Goal: Task Accomplishment & Management: Manage account settings

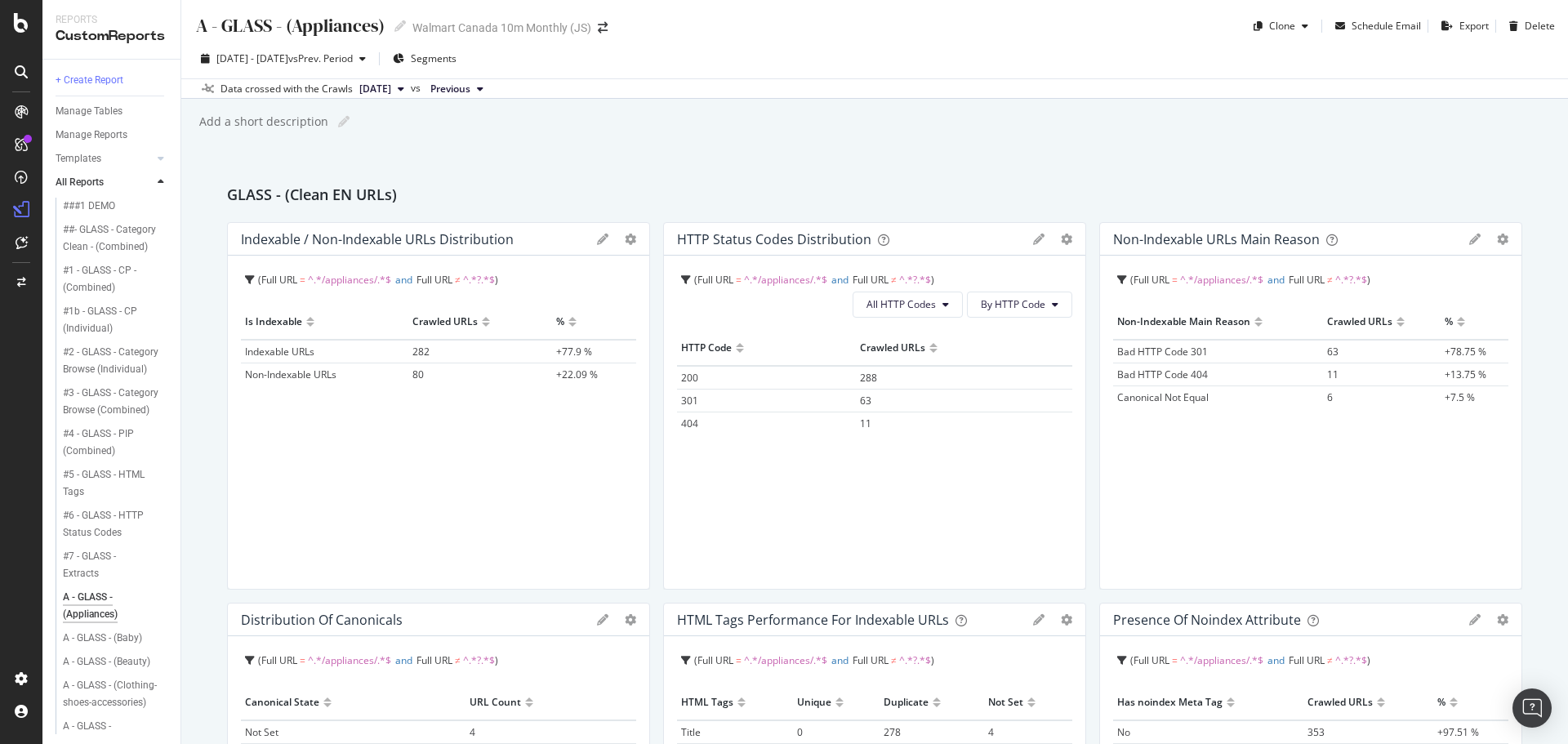
click at [1295, 23] on div "button" at bounding box center [1305, 26] width 20 height 10
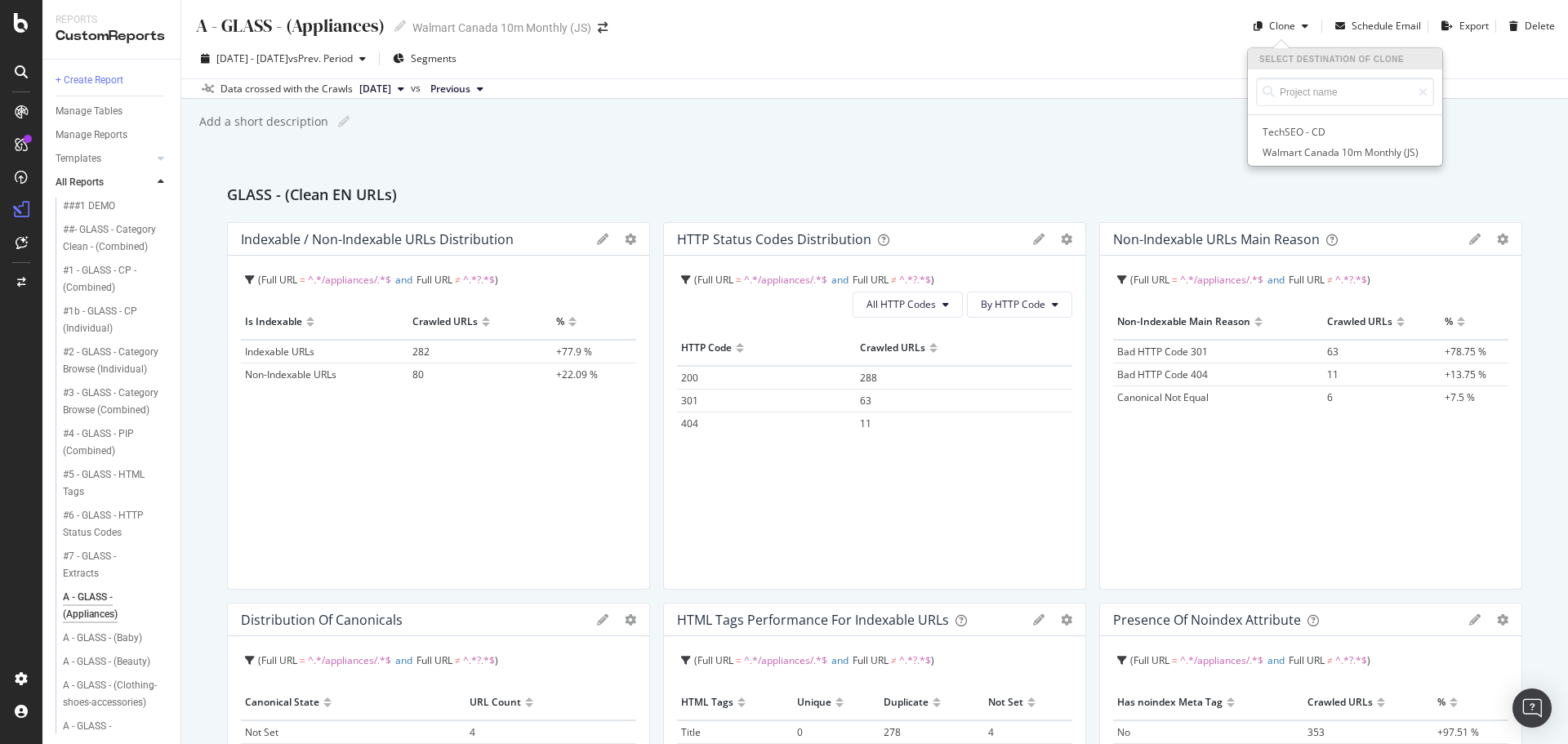
click at [1305, 156] on span "Walmart Canada 10m Monthly (JS)" at bounding box center [1345, 153] width 171 height 18
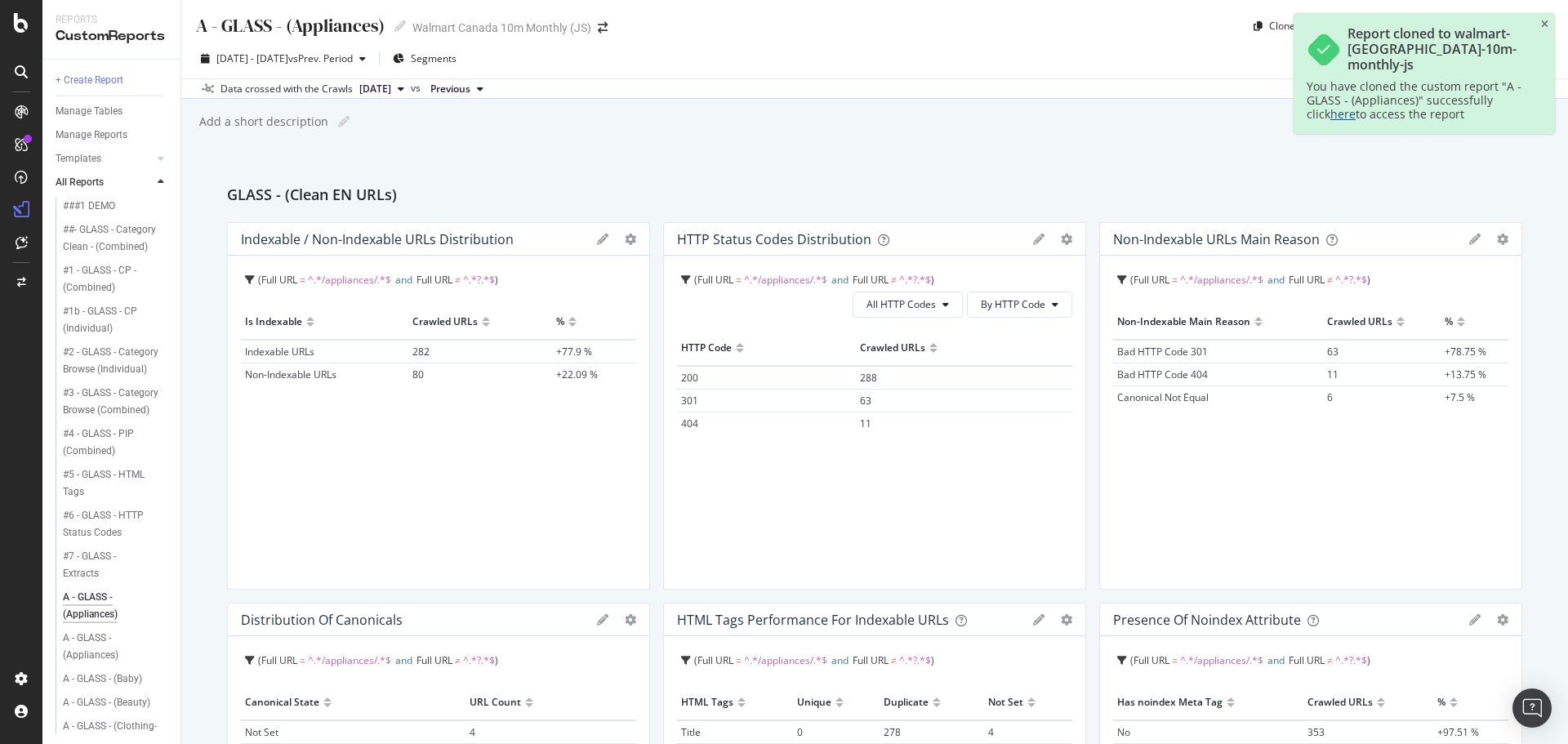
click at [1330, 108] on link "here" at bounding box center [1343, 114] width 25 height 16
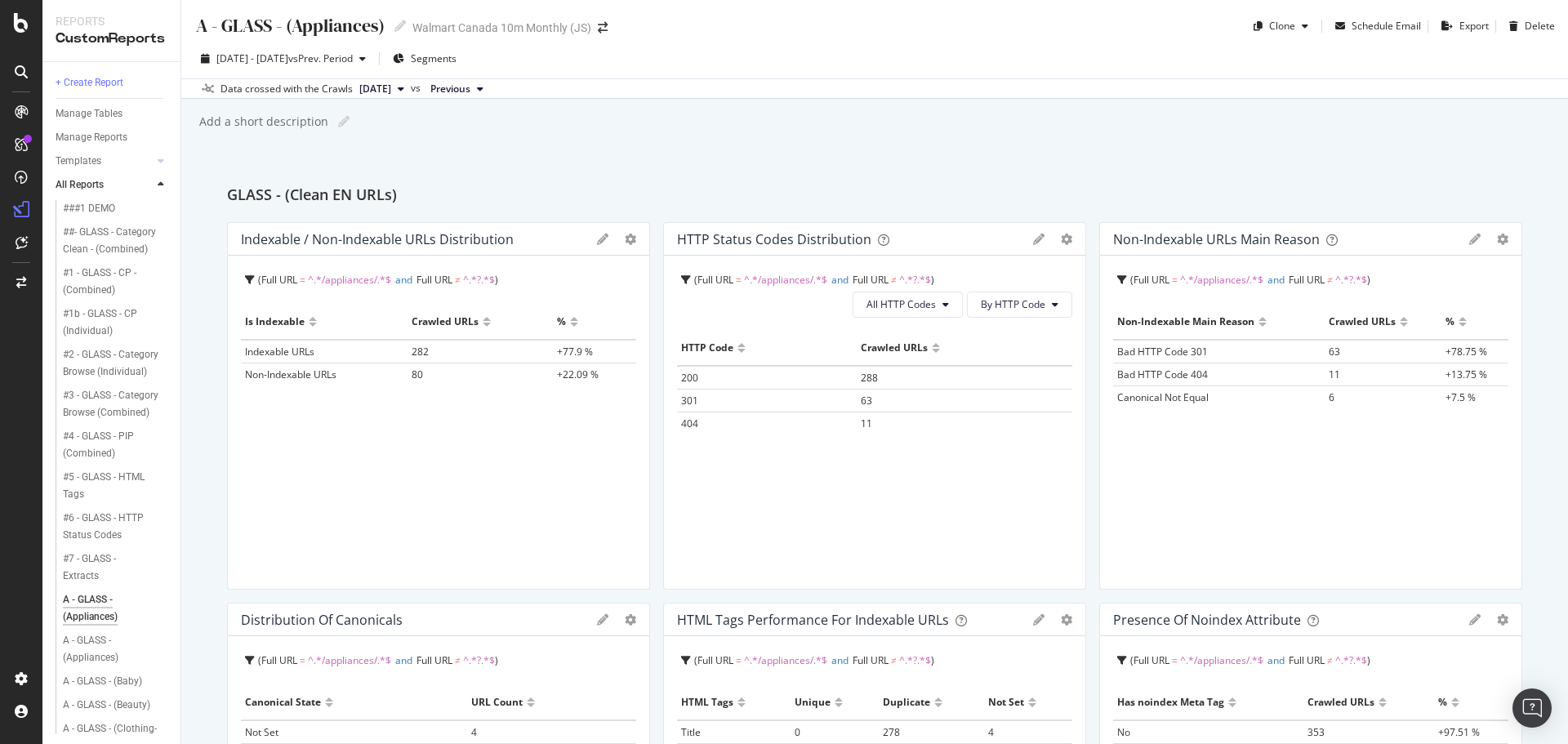
click at [402, 23] on icon at bounding box center [400, 26] width 12 height 12
drag, startPoint x: 304, startPoint y: 27, endPoint x: 383, endPoint y: 32, distance: 79.2
click at [383, 32] on input "A - GLASS - (Appliances)" at bounding box center [292, 24] width 195 height 23
type input "A - GLASS - (al en/browse)"
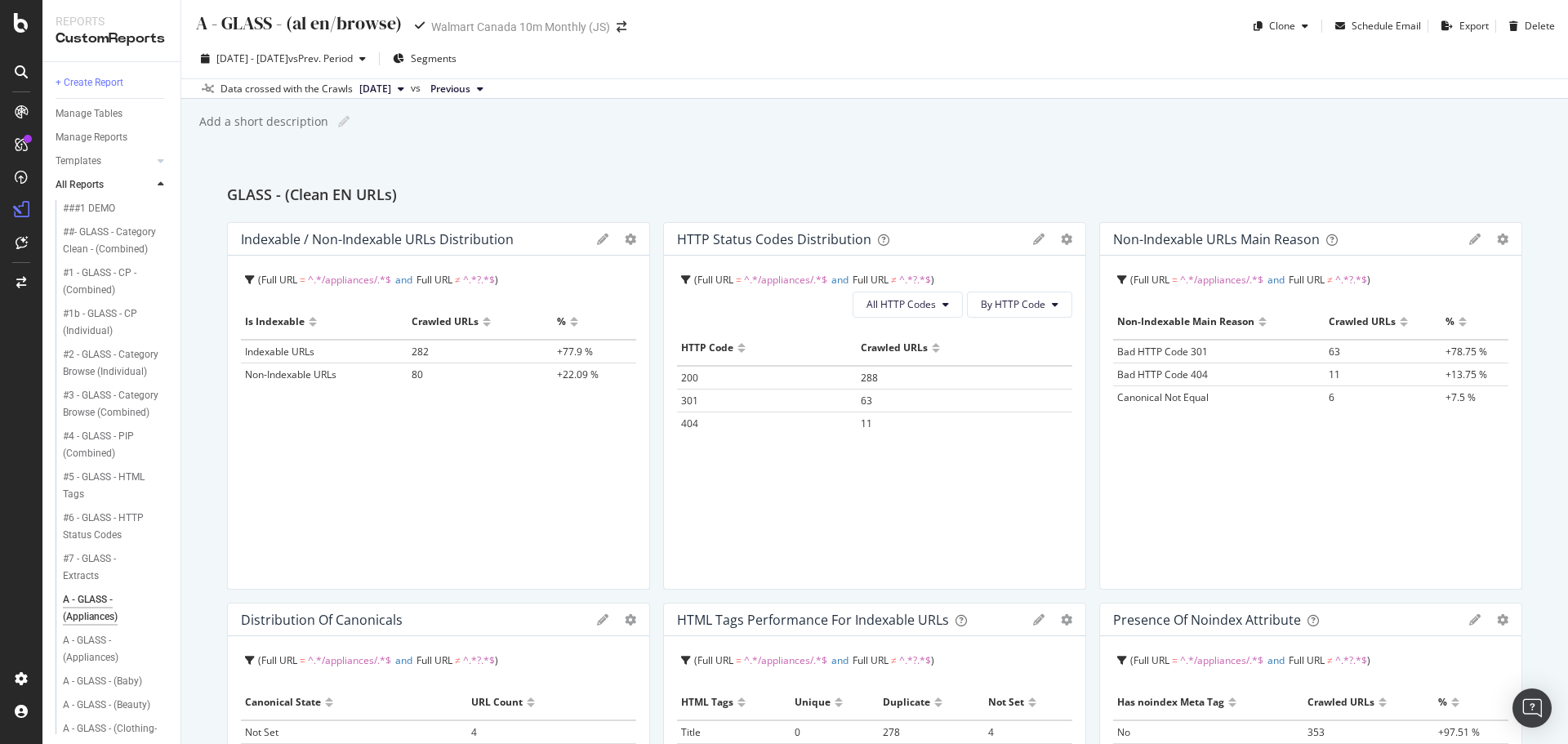
click at [678, 135] on div "A - GLASS - (al en/browse) A - GLASS - (al en/browse) Walmart Canada 10m Monthl…" at bounding box center [874, 372] width 1387 height 744
click at [602, 239] on icon at bounding box center [603, 240] width 12 height 12
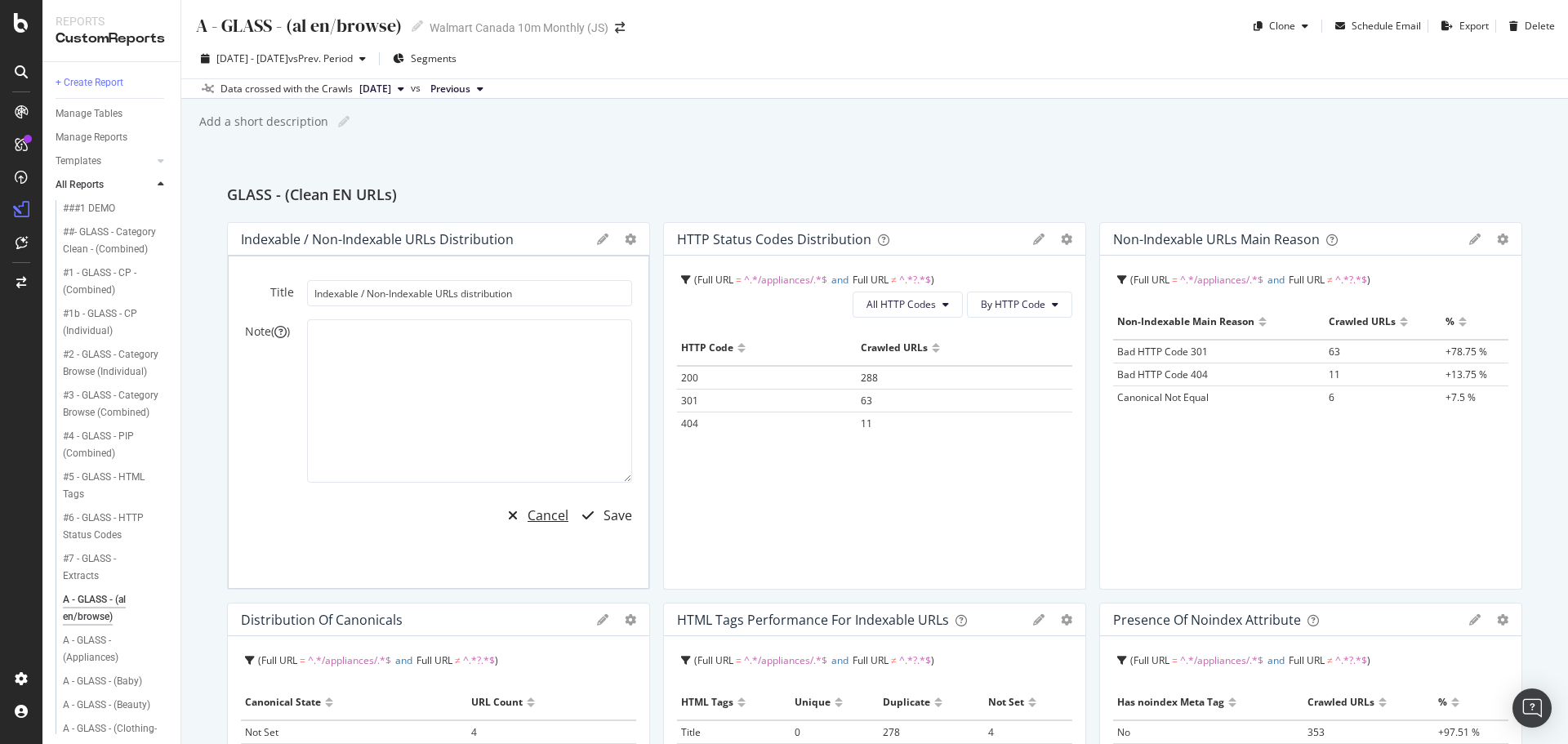
click at [537, 516] on div "Cancel" at bounding box center [548, 515] width 41 height 19
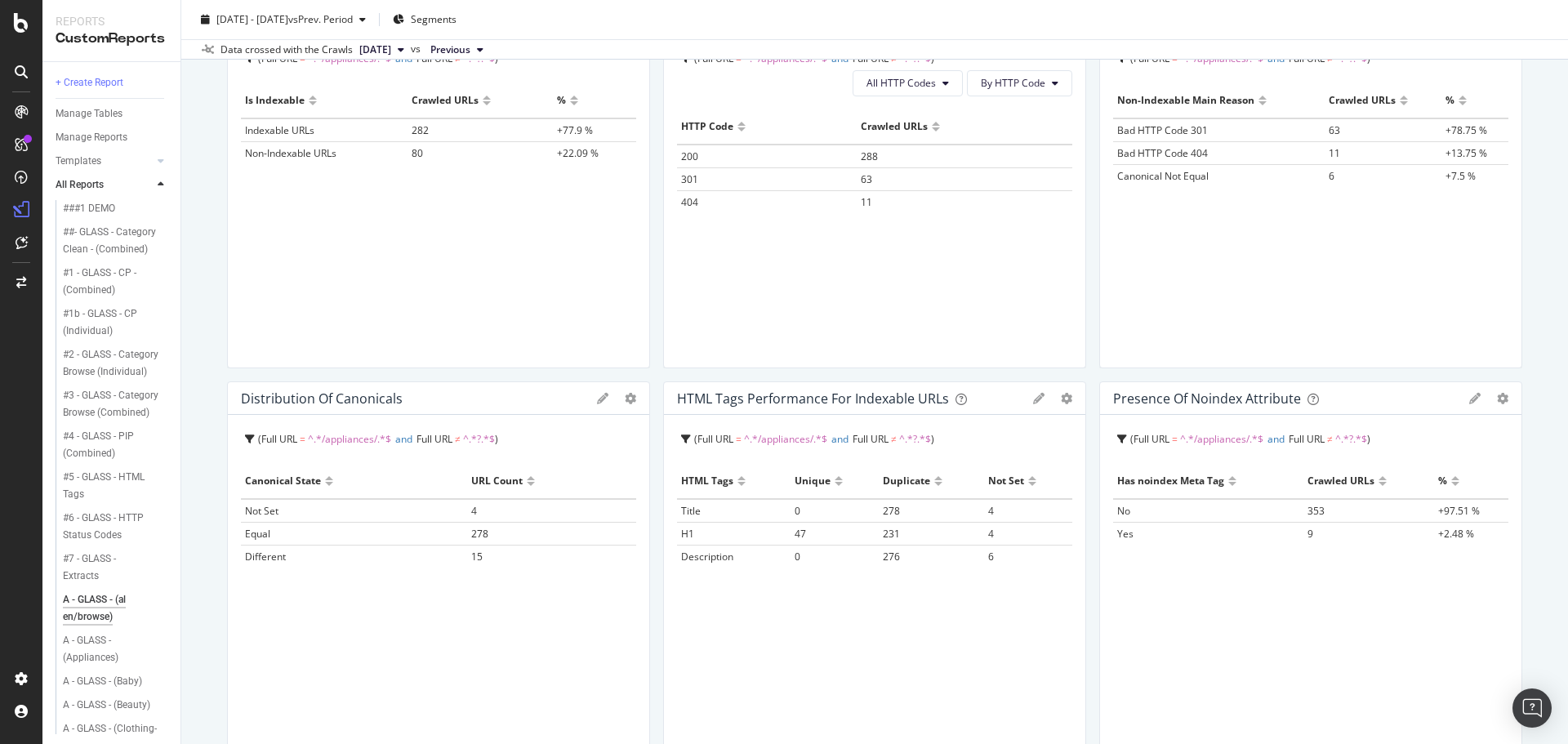
scroll to position [245, 0]
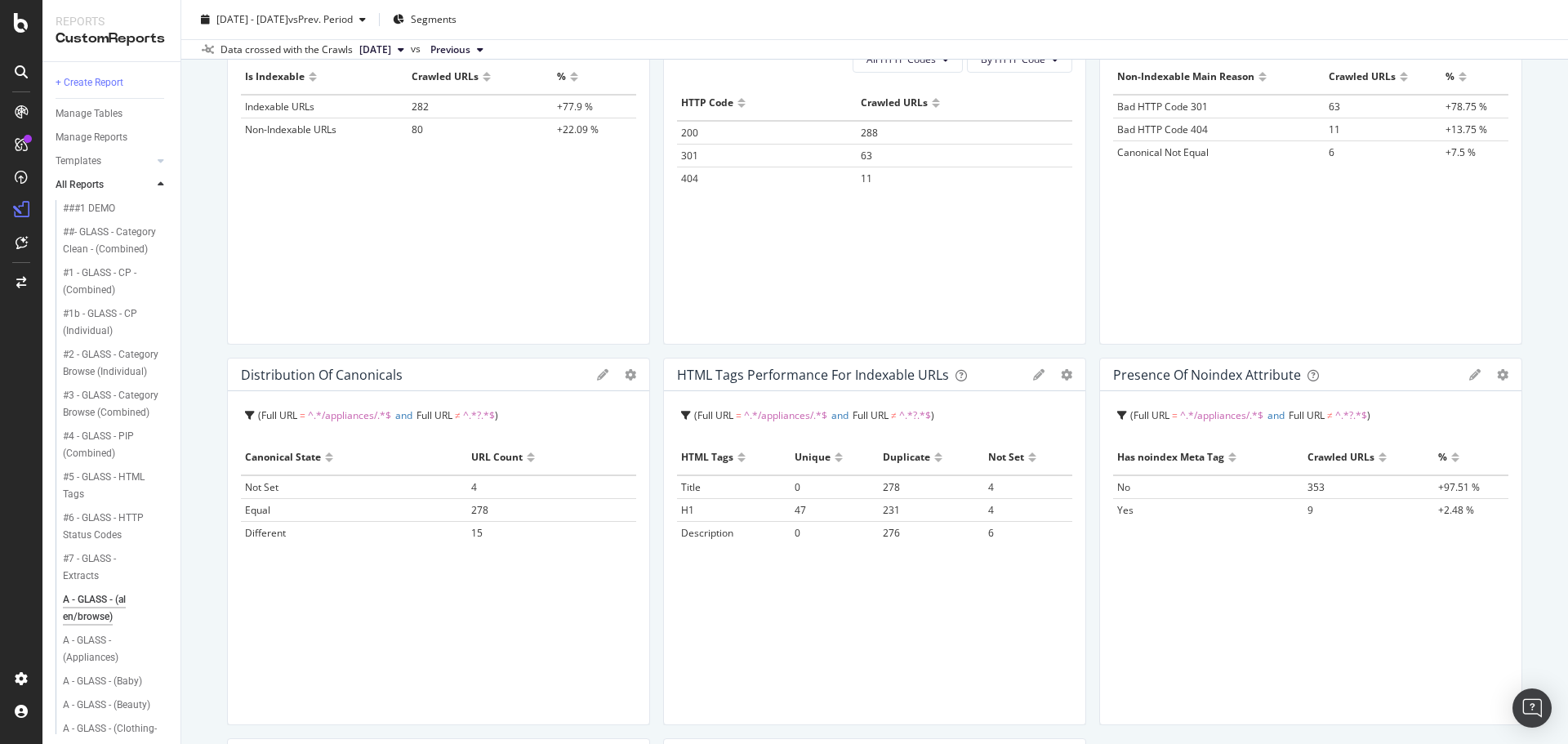
click at [625, 375] on icon "gear" at bounding box center [630, 375] width 12 height 12
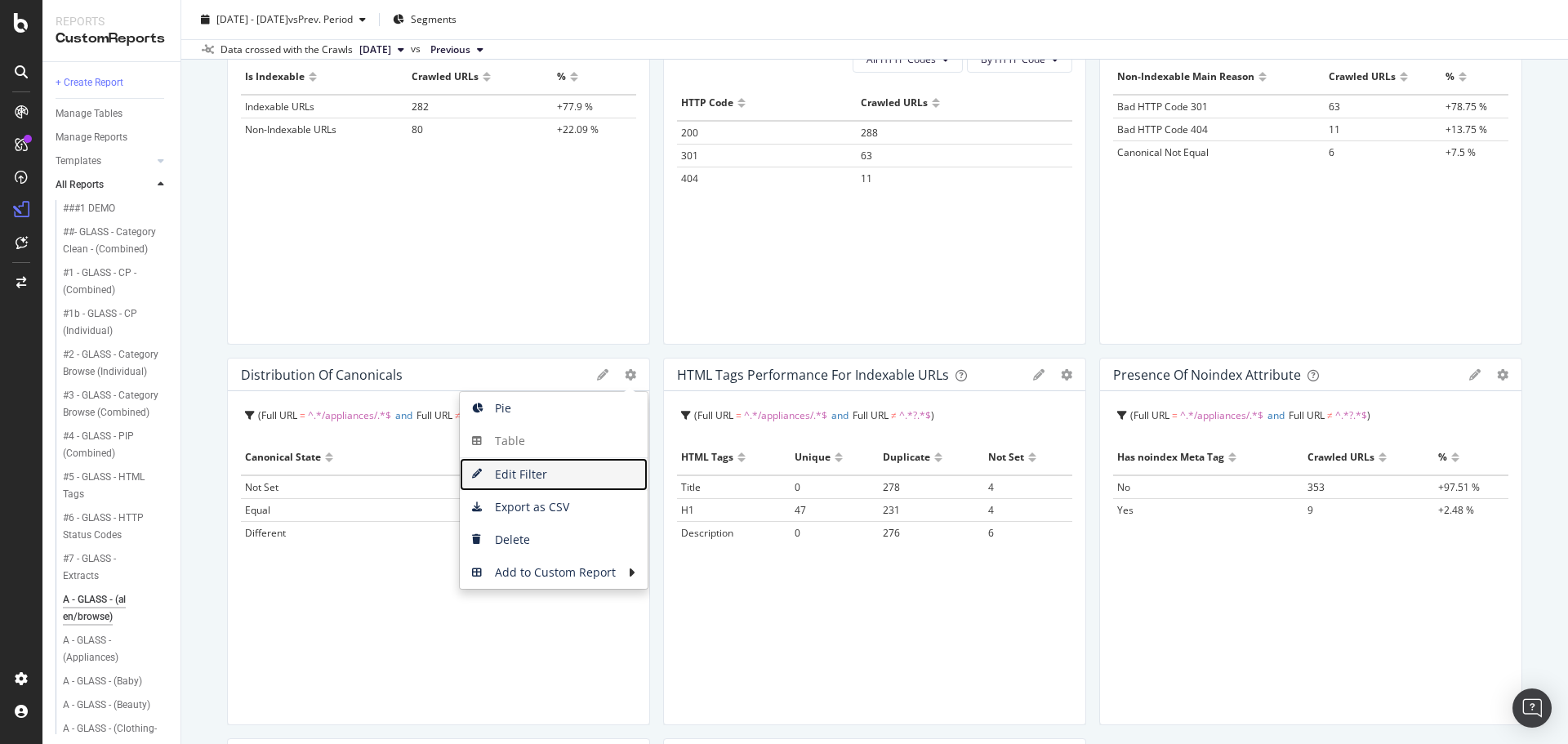
click at [533, 472] on span "Edit Filter" at bounding box center [554, 474] width 188 height 24
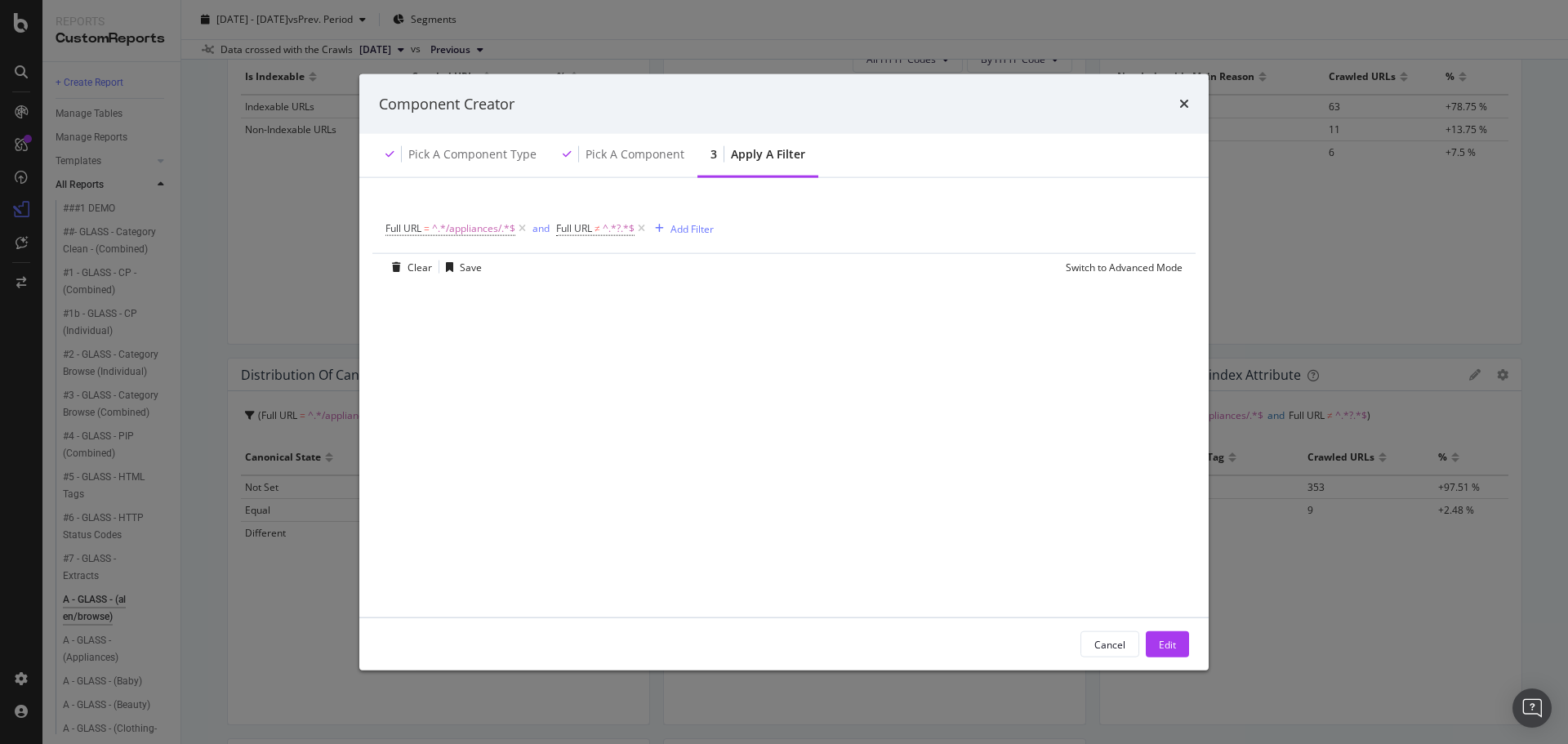
click at [481, 228] on span "^.*/appliances/.*$" at bounding box center [473, 228] width 83 height 23
click at [467, 300] on input "/appliances/" at bounding box center [478, 297] width 155 height 26
type input "/en/browse/"
click at [564, 333] on div "Apply" at bounding box center [567, 331] width 25 height 14
click at [1162, 638] on div "Edit" at bounding box center [1168, 644] width 18 height 14
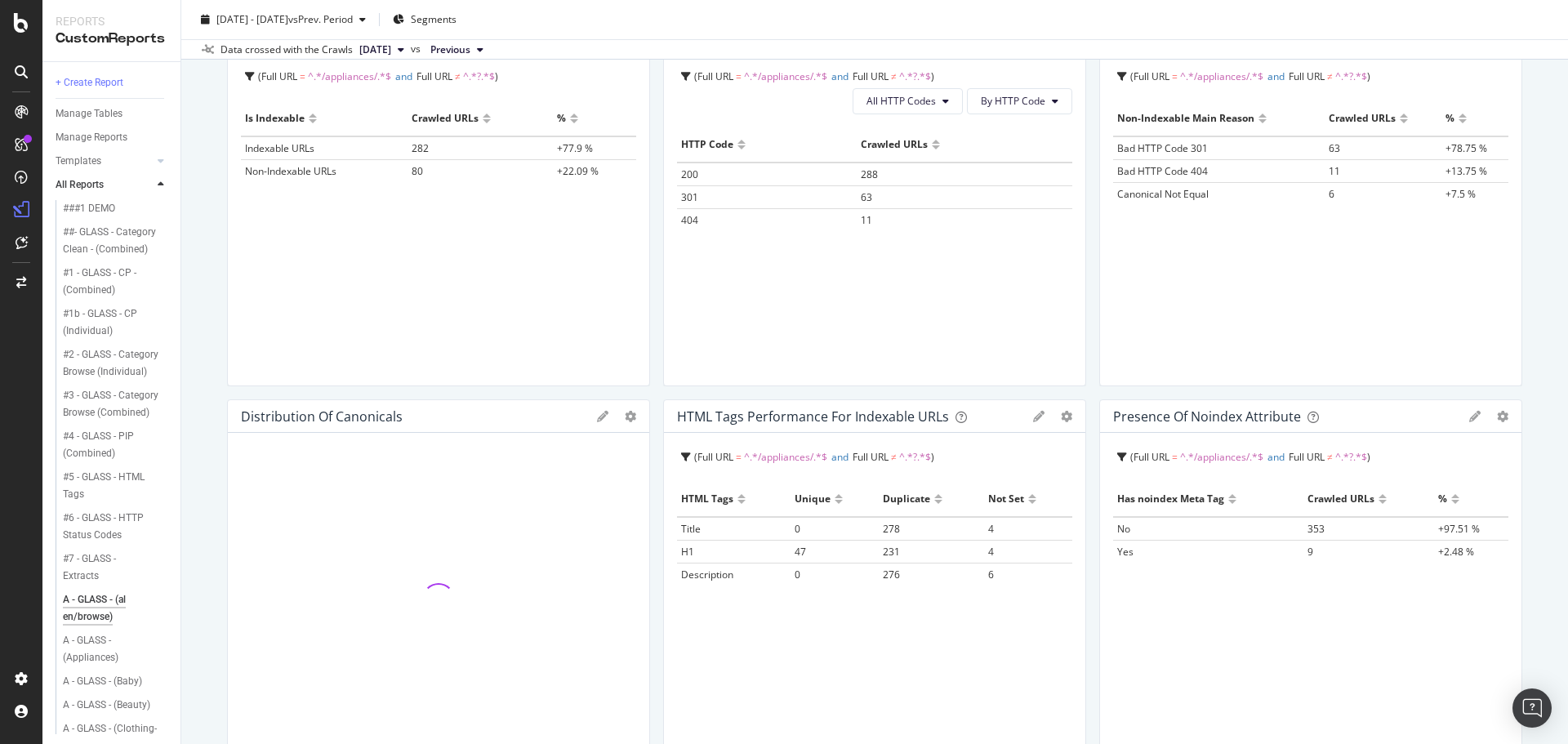
scroll to position [163, 0]
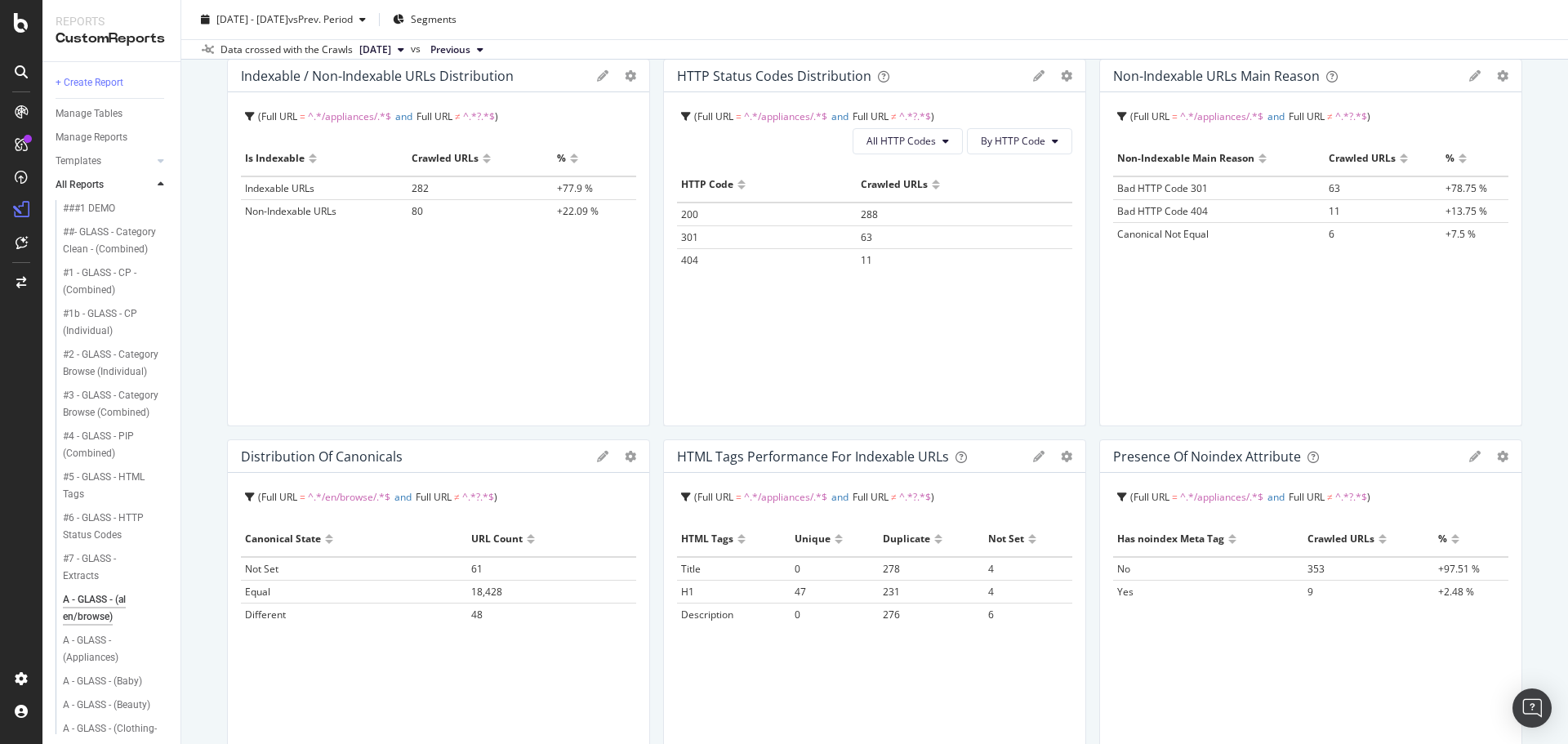
click at [1227, 116] on span "^.*/appliances/.*$" at bounding box center [1222, 116] width 83 height 14
click at [1497, 73] on icon "gear" at bounding box center [1502, 76] width 12 height 12
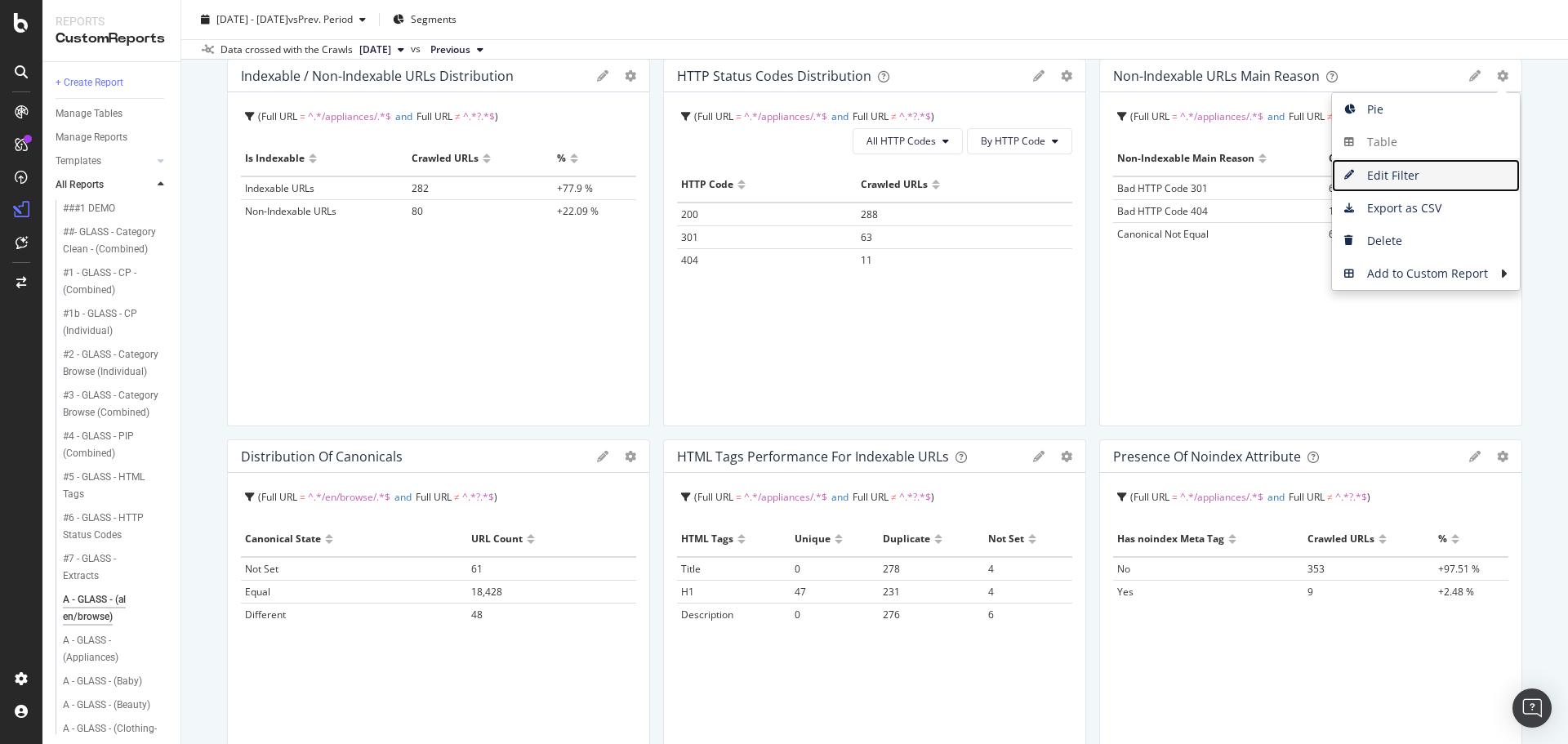
click at [1393, 173] on span "Edit Filter" at bounding box center [1426, 175] width 188 height 24
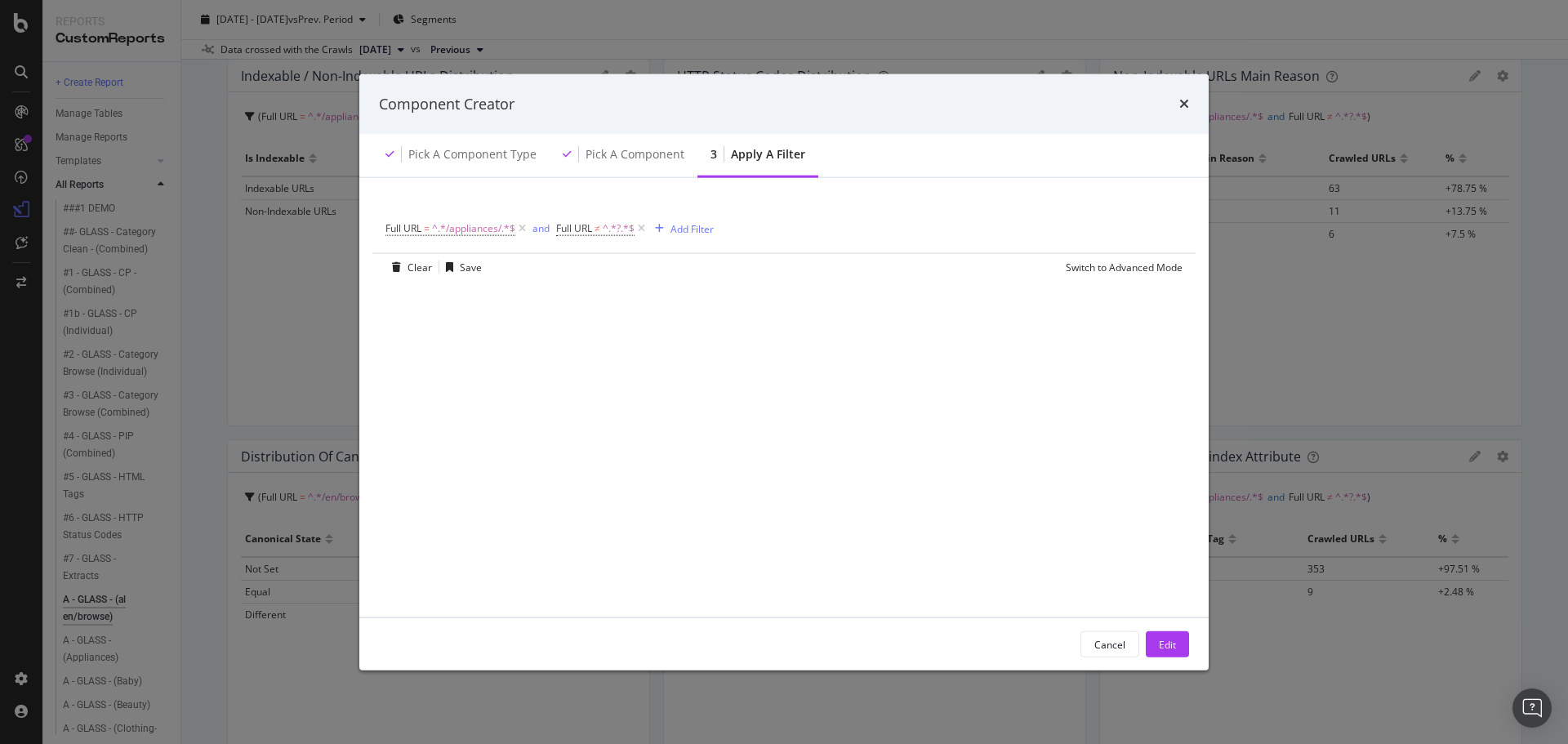
click at [480, 223] on span "^.*/appliances/.*$" at bounding box center [473, 228] width 83 height 23
click at [463, 288] on input "/appliances/" at bounding box center [478, 297] width 155 height 26
type input "/en/browse/"
click at [565, 336] on div "Apply" at bounding box center [567, 331] width 25 height 14
click at [1180, 649] on button "Edit" at bounding box center [1168, 644] width 43 height 26
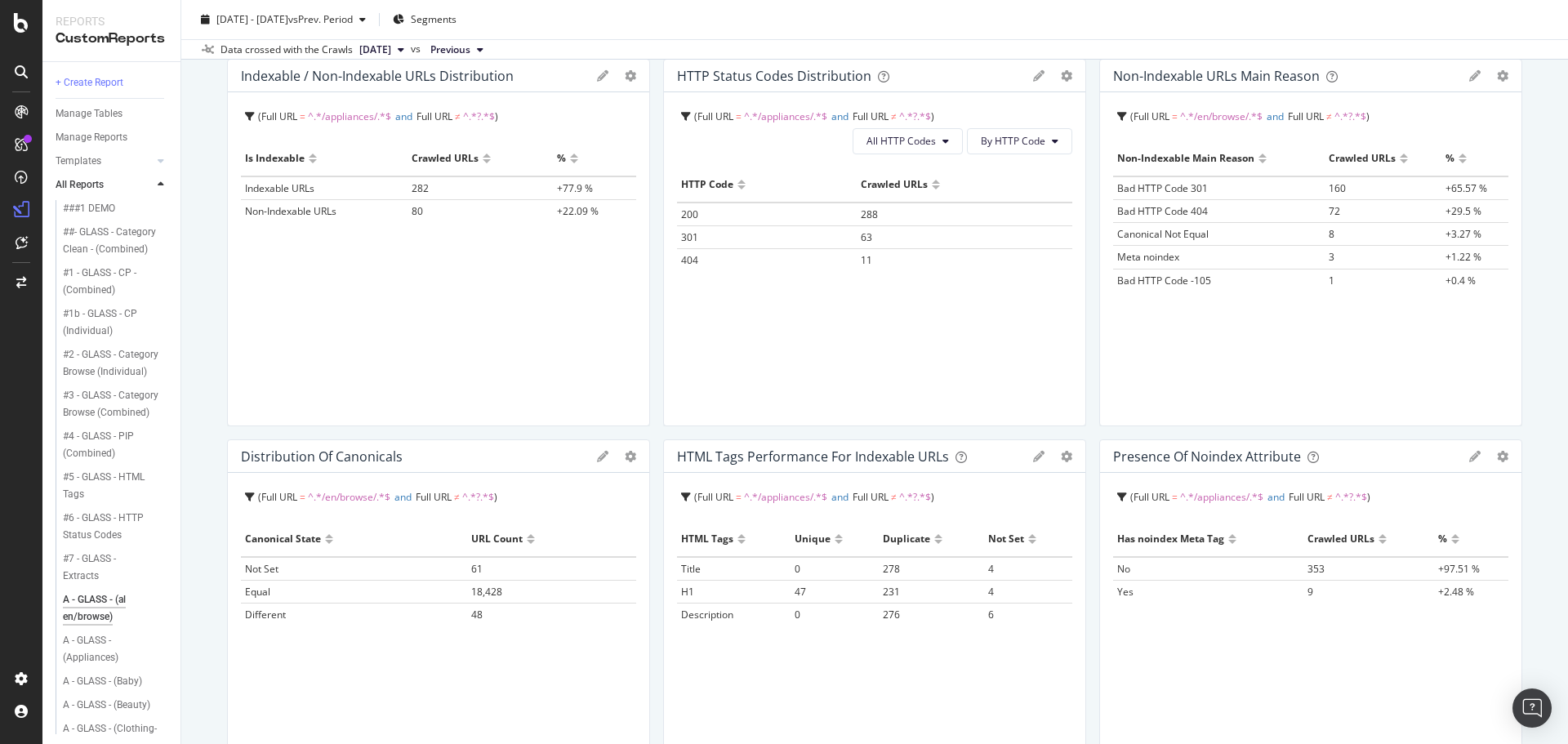
click at [392, 50] on span "2024 Mar. 29th" at bounding box center [375, 49] width 32 height 15
click at [412, 100] on div "[DATE]" at bounding box center [400, 105] width 87 height 15
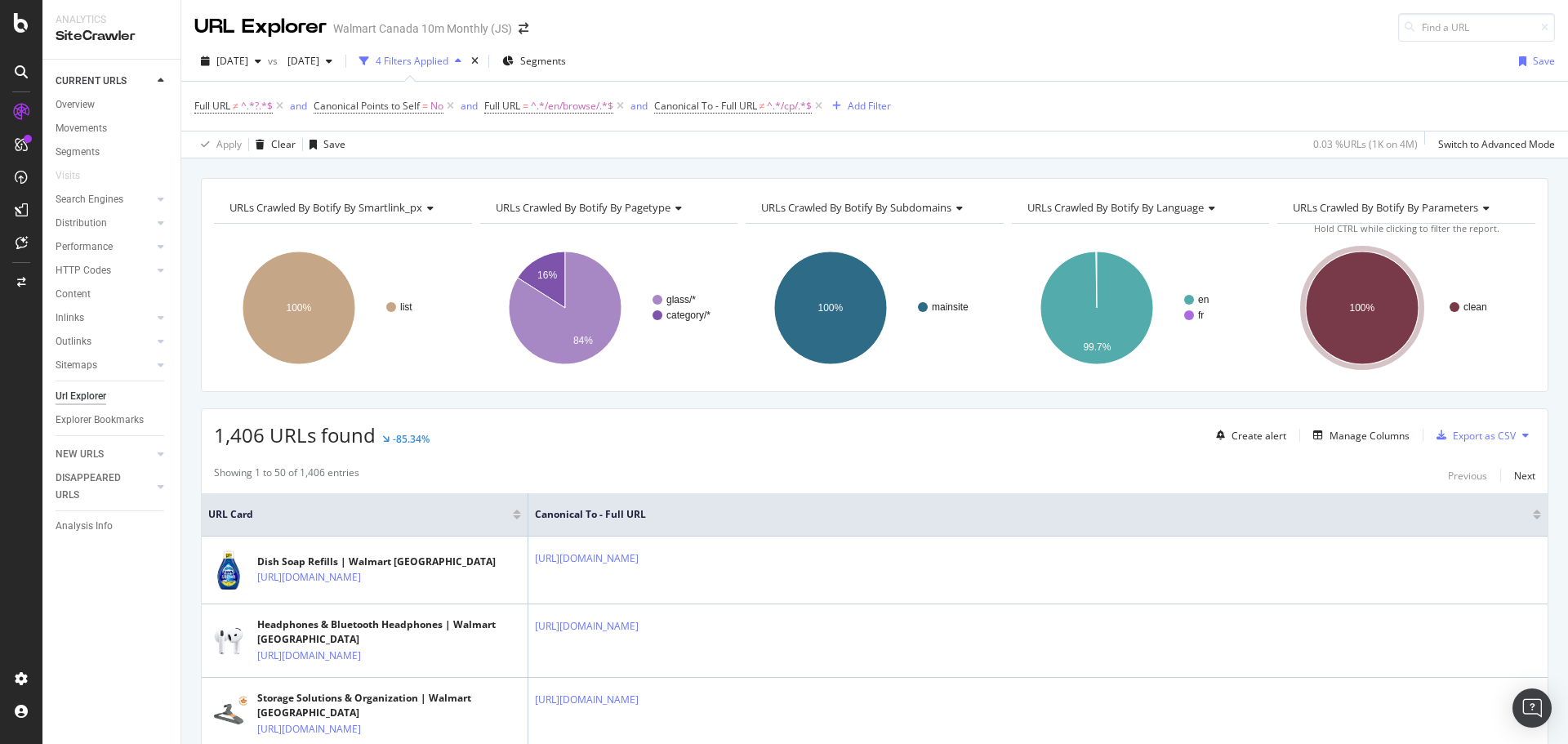
click at [248, 65] on span "[DATE]" at bounding box center [232, 61] width 32 height 14
click at [759, 46] on div "2025 Aug. 8th vs 2024 Feb. 23rd 4 Filters Applied Segments Save Full URL ≠ ^.*?…" at bounding box center [874, 100] width 1387 height 116
click at [319, 62] on span "[DATE]" at bounding box center [300, 61] width 38 height 14
click at [397, 153] on div "2025 Aug. 1st 4.0M URLs" at bounding box center [386, 150] width 146 height 15
